Goal: Find specific page/section: Find specific page/section

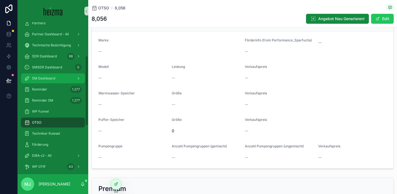
scroll to position [74, 0]
click at [46, 124] on div "OTSO" at bounding box center [52, 122] width 57 height 9
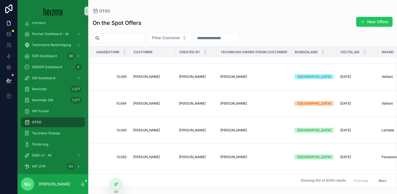
scroll to position [152, 0]
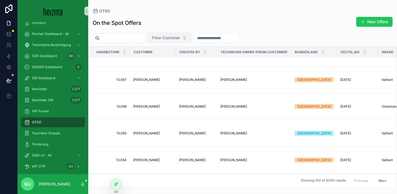
click at [174, 37] on span "Filter Customer" at bounding box center [166, 38] width 28 height 6
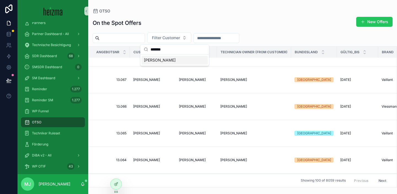
type input "*******"
click at [174, 59] on div "[PERSON_NAME]" at bounding box center [175, 60] width 66 height 9
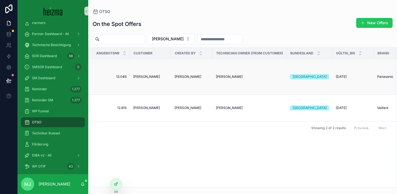
click at [147, 76] on span "[PERSON_NAME]" at bounding box center [146, 76] width 27 height 4
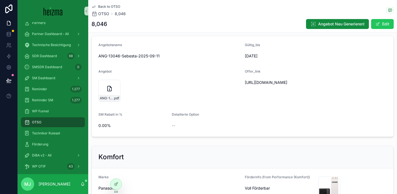
scroll to position [10, 0]
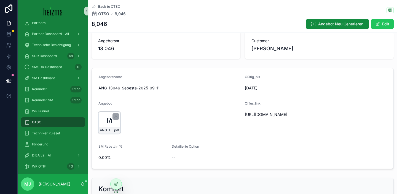
click at [109, 125] on div "ANG-13046-Sebesta-2025-09-11 .pdf" at bounding box center [109, 123] width 22 height 22
click at [256, 112] on span "[URL][DOMAIN_NAME]" at bounding box center [291, 115] width 93 height 6
copy span "[URL][DOMAIN_NAME]"
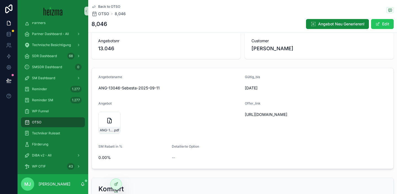
click at [178, 33] on div "Angebotsnr 13.046" at bounding box center [166, 45] width 149 height 28
click at [244, 48] on div "Angebotsnr 13.046 Customer [PERSON_NAME]" at bounding box center [243, 45] width 302 height 28
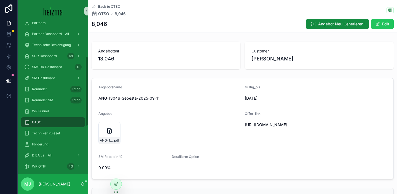
click at [156, 78] on div "Angebotsname ANG-13046-Sebesta-2025-09-11 Gültig_bis [DATE] Angebot ANG-13046-S…" at bounding box center [242, 128] width 309 height 105
